Goal: Find specific page/section: Find specific page/section

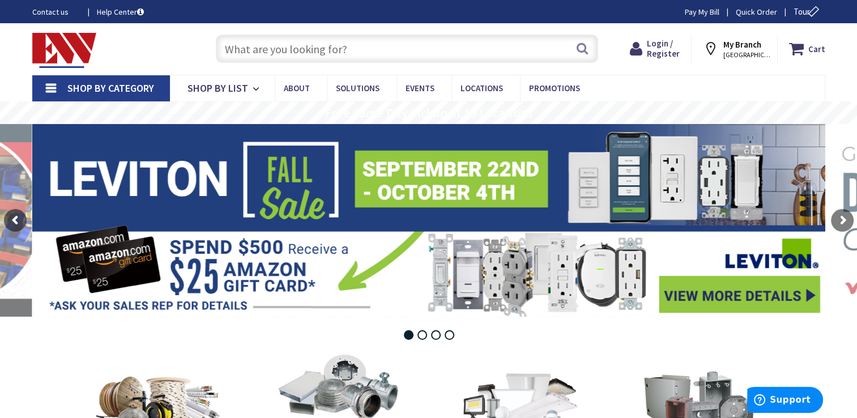
click at [40, 14] on link "Contact us" at bounding box center [55, 11] width 46 height 11
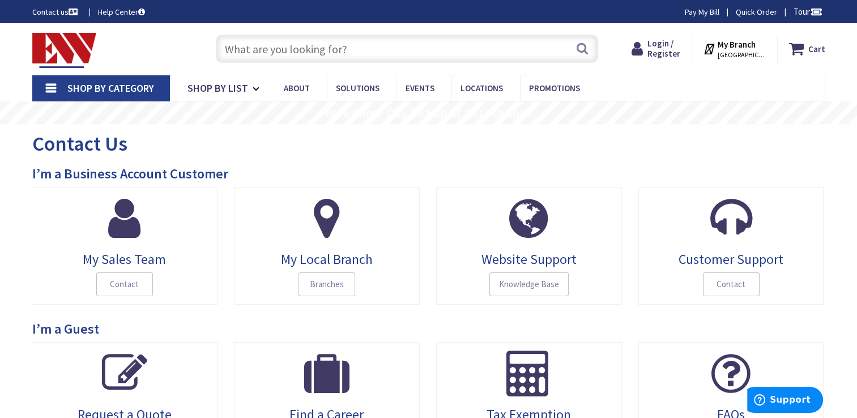
scroll to position [57, 0]
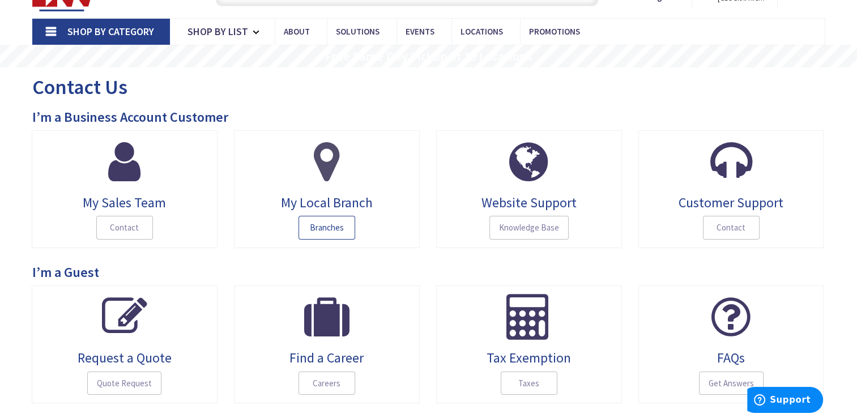
click at [319, 231] on span "Branches" at bounding box center [327, 228] width 57 height 24
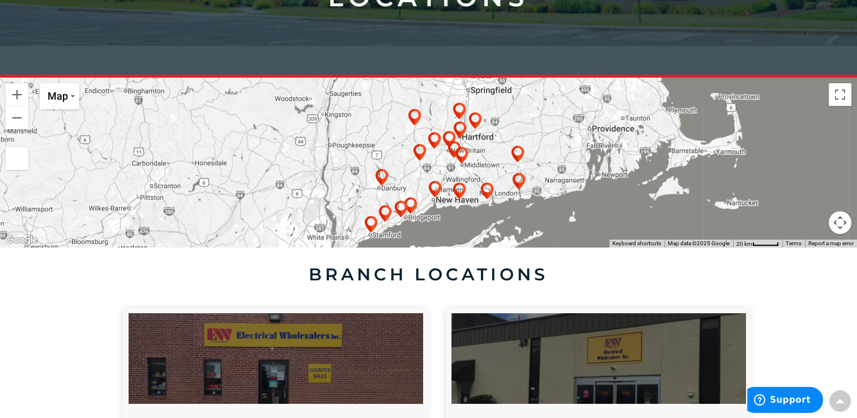
scroll to position [227, 0]
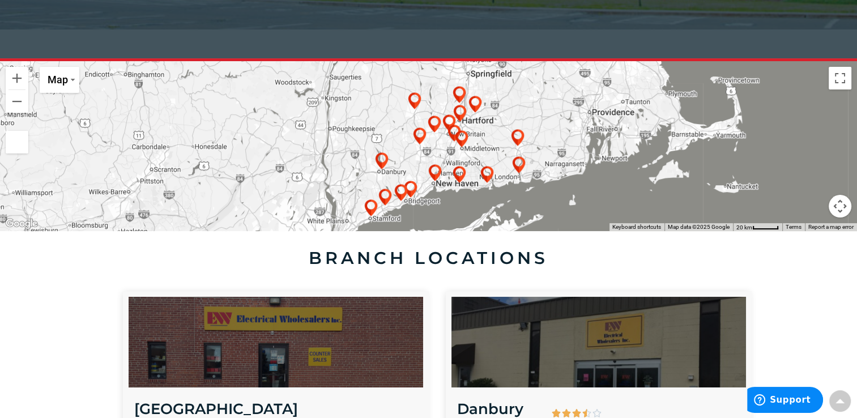
click at [592, 186] on div at bounding box center [428, 146] width 857 height 170
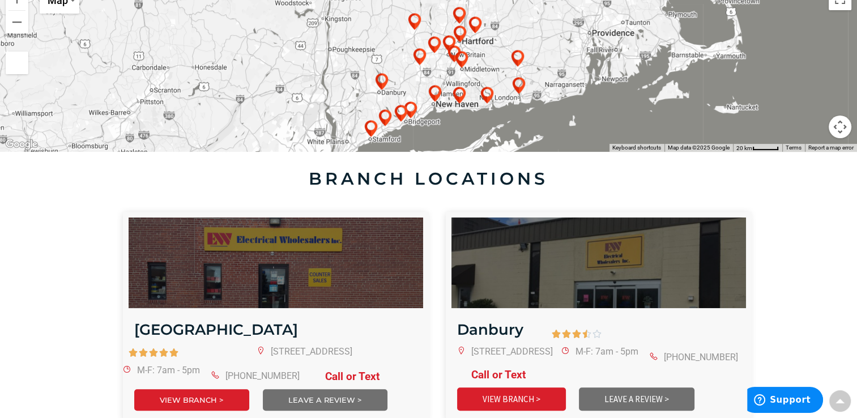
scroll to position [340, 0]
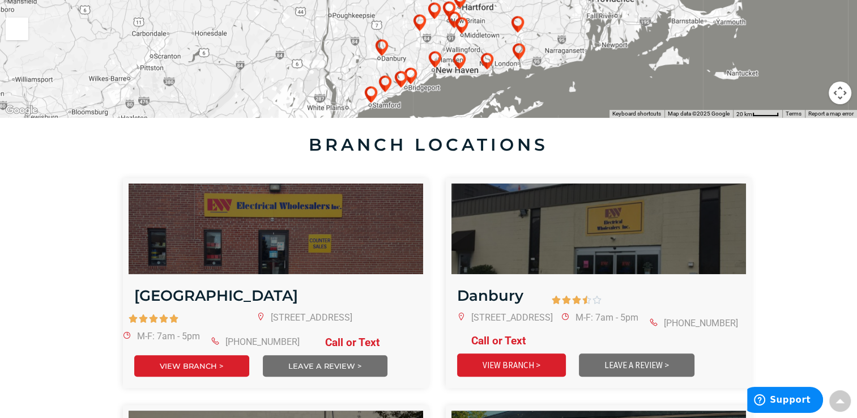
click at [554, 74] on div at bounding box center [428, 33] width 857 height 170
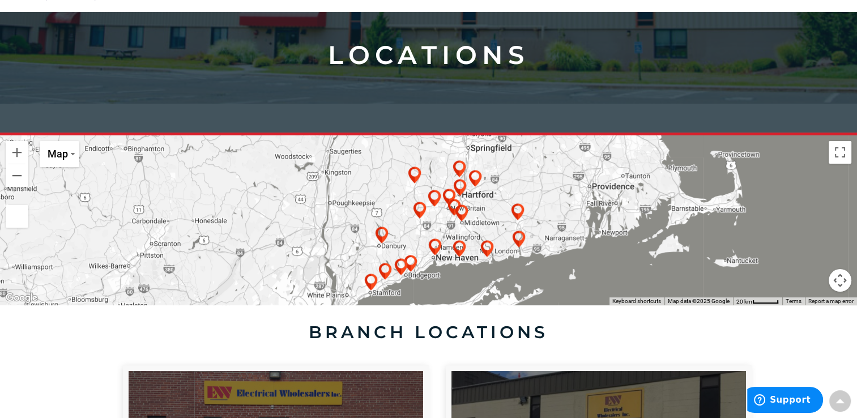
scroll to position [170, 0]
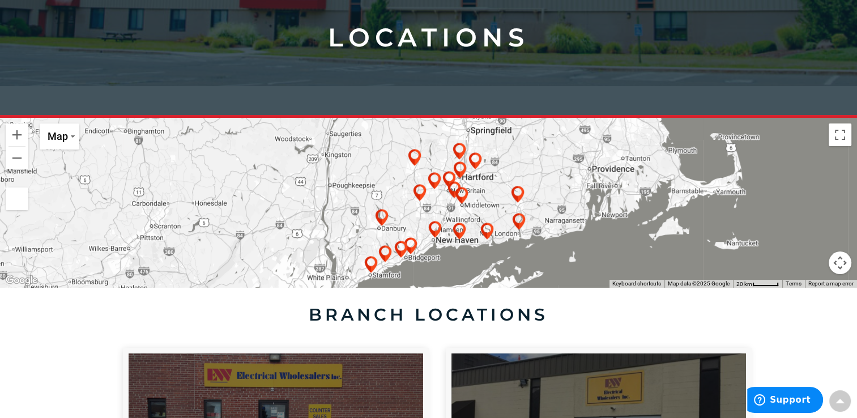
click at [837, 264] on button "Map camera controls" at bounding box center [840, 263] width 23 height 23
click at [843, 140] on button "Toggle fullscreen view" at bounding box center [840, 135] width 23 height 23
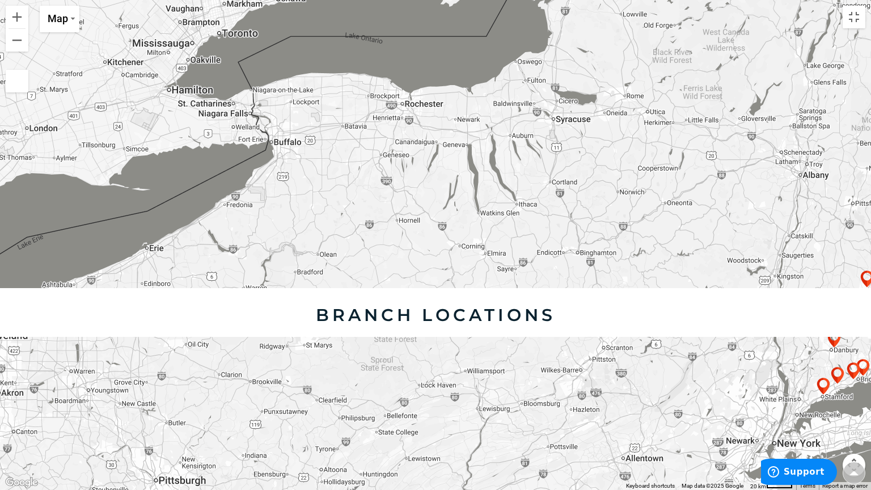
drag, startPoint x: 233, startPoint y: 230, endPoint x: 679, endPoint y: 309, distance: 452.6
click at [681, 309] on div at bounding box center [435, 245] width 871 height 490
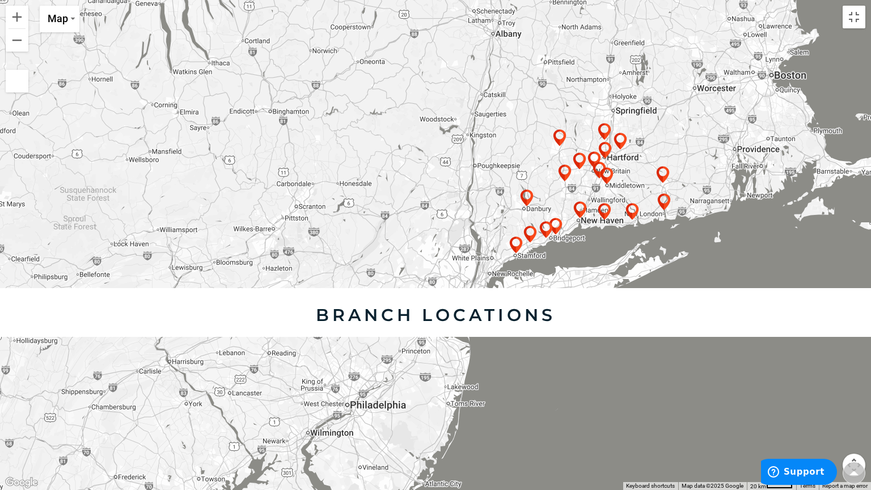
drag, startPoint x: 454, startPoint y: 219, endPoint x: 148, endPoint y: 70, distance: 340.2
click at [148, 70] on div at bounding box center [435, 245] width 871 height 490
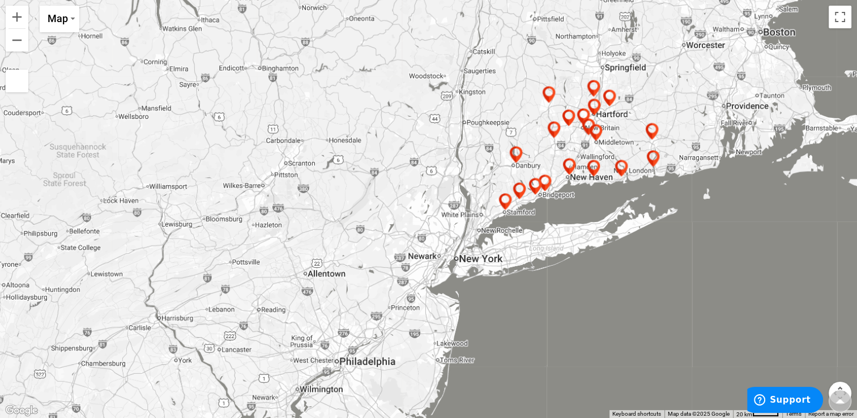
scroll to position [1020, 0]
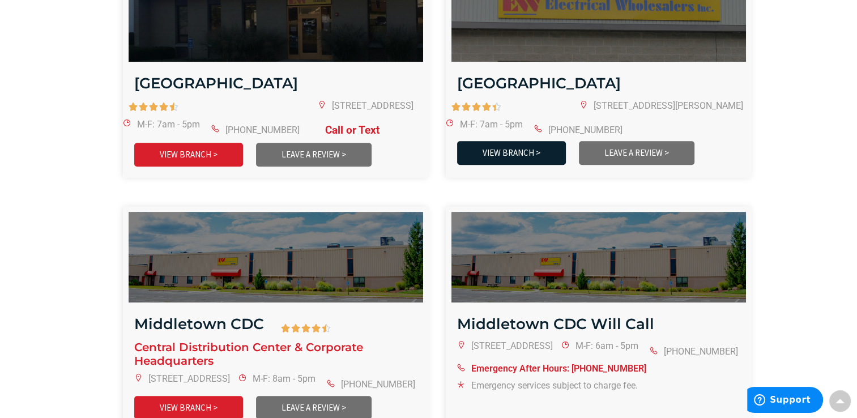
click at [509, 141] on link "VIEW BRANCH >" at bounding box center [511, 152] width 109 height 23
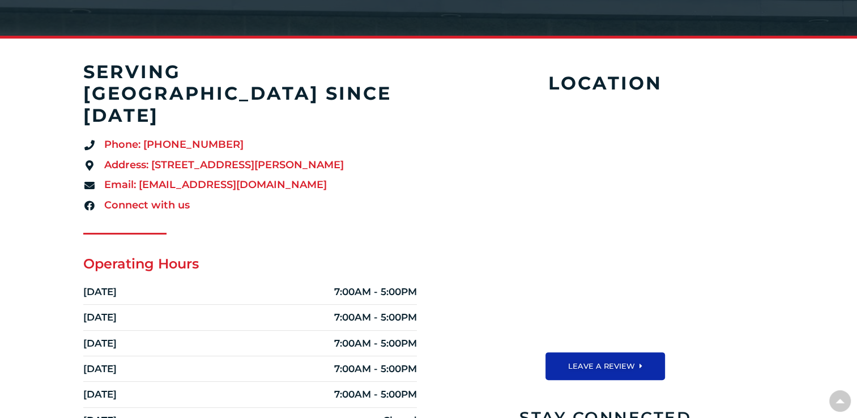
scroll to position [283, 0]
